Goal: Information Seeking & Learning: Learn about a topic

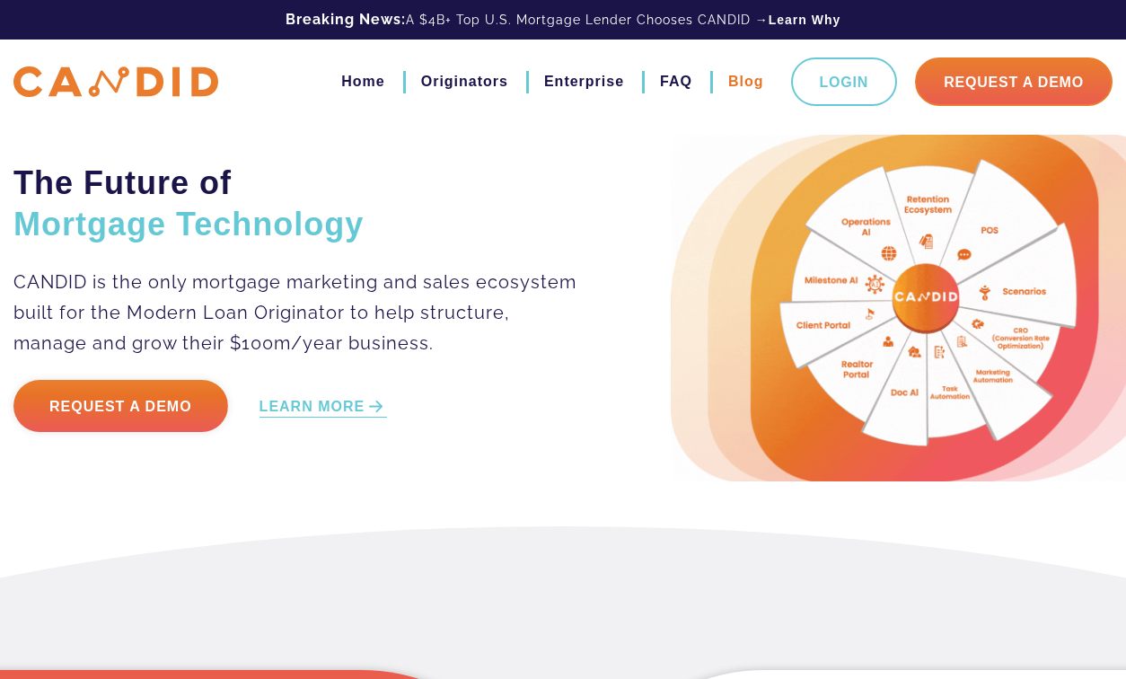
click at [728, 87] on link "Blog" at bounding box center [746, 81] width 36 height 31
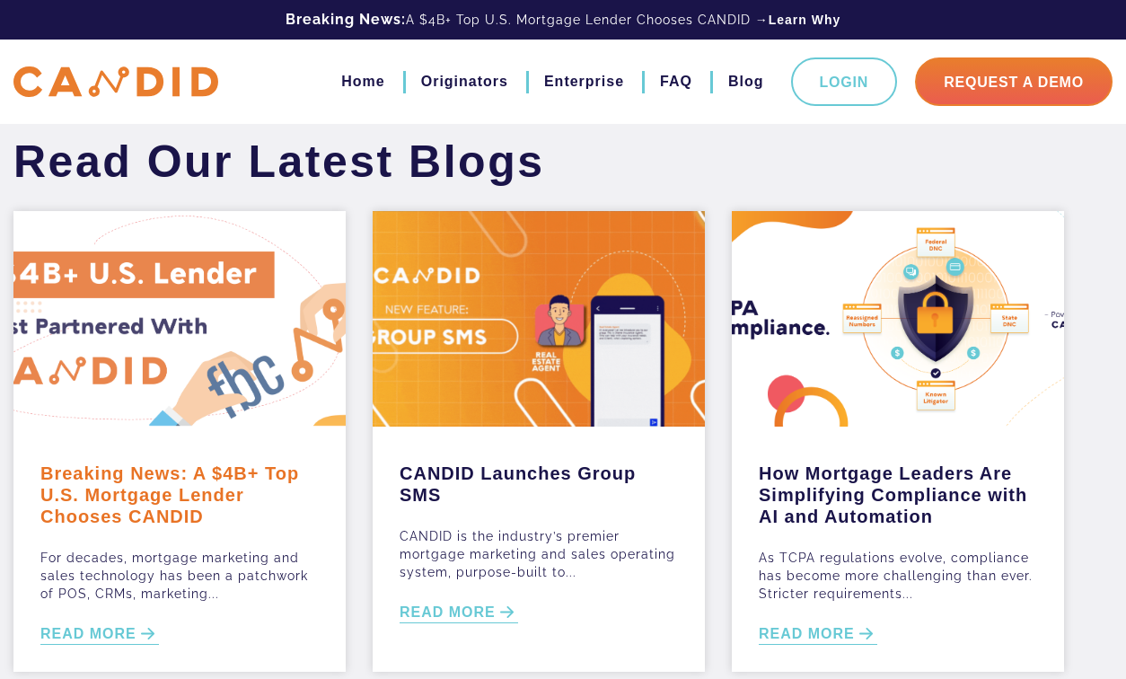
click at [194, 501] on link "Breaking News: A $4B+ Top U.S. Mortgage Lender Chooses CANDID" at bounding box center [179, 490] width 278 height 74
